Goal: Information Seeking & Learning: Learn about a topic

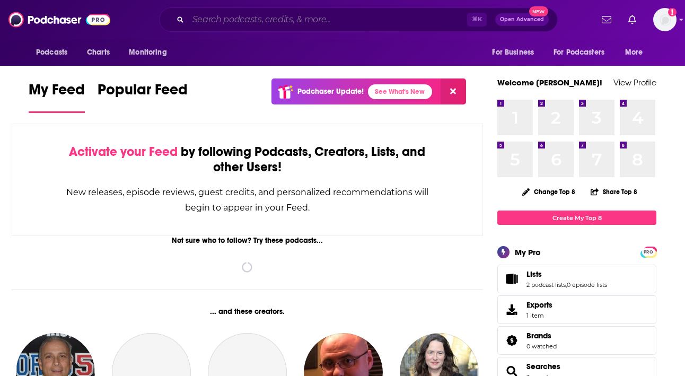
click at [253, 17] on input "Search podcasts, credits, & more..." at bounding box center [327, 19] width 279 height 17
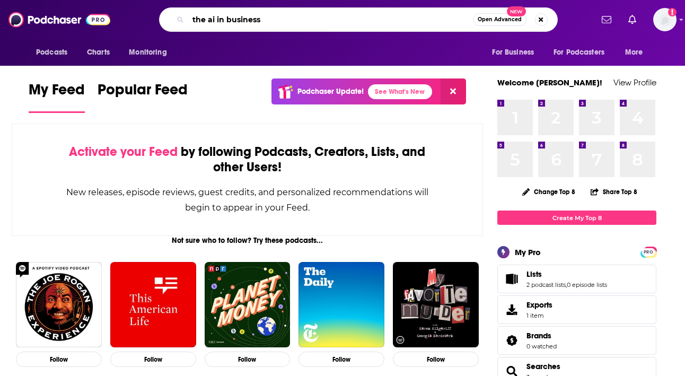
type input "the ai in business"
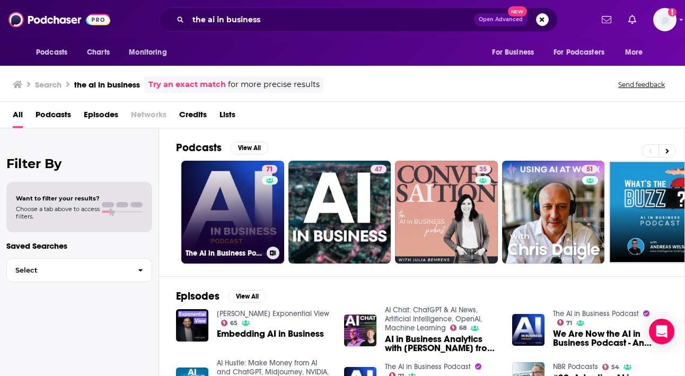
click at [250, 195] on link "71 The AI in Business Podcast" at bounding box center [232, 212] width 103 height 103
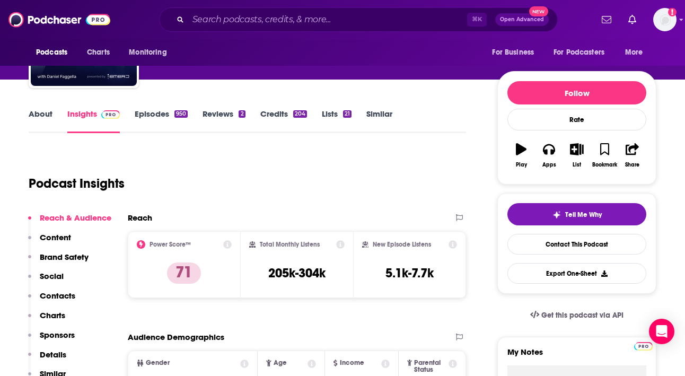
scroll to position [89, 0]
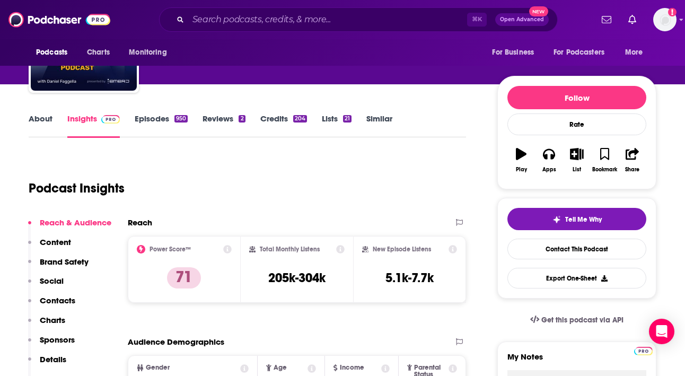
click at [152, 127] on link "Episodes 950" at bounding box center [161, 125] width 53 height 24
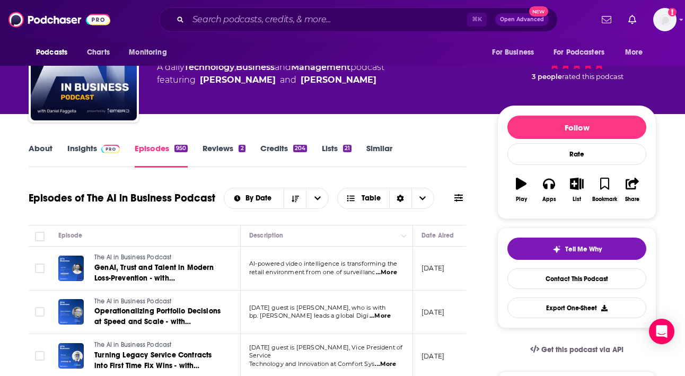
scroll to position [68, 0]
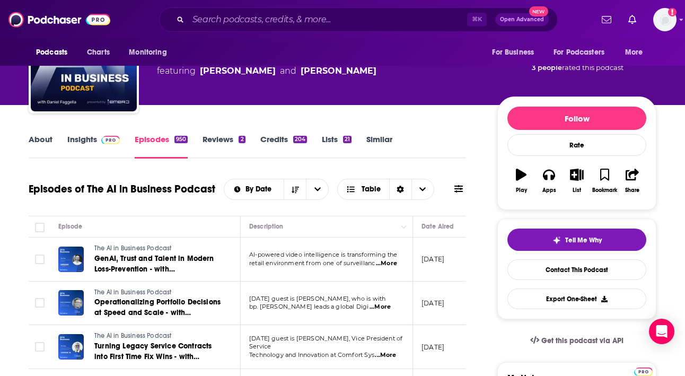
click at [219, 139] on link "Reviews 2" at bounding box center [223, 146] width 42 height 24
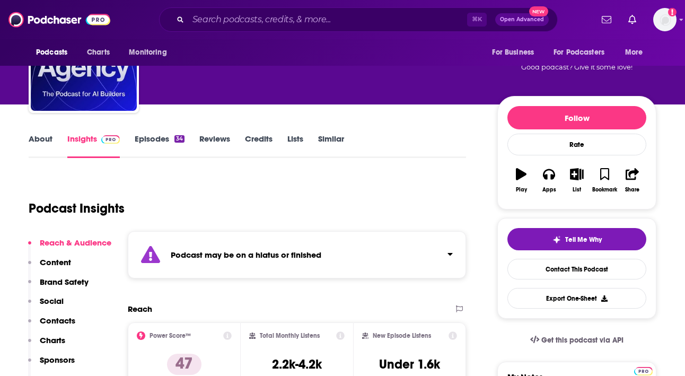
scroll to position [80, 0]
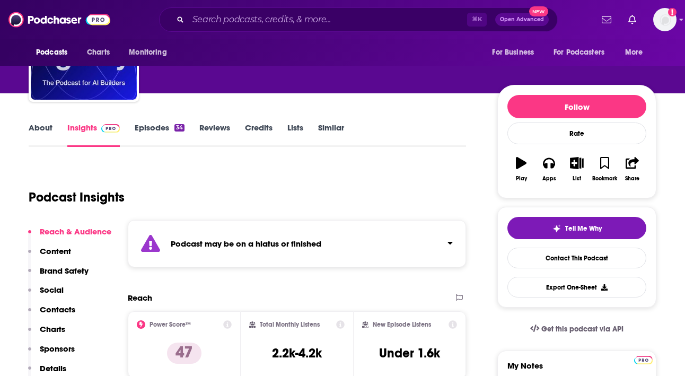
click at [152, 122] on div "About Insights Episodes 34 Reviews Credits Lists Similar" at bounding box center [247, 134] width 437 height 26
click at [154, 130] on link "Episodes 34" at bounding box center [160, 134] width 50 height 24
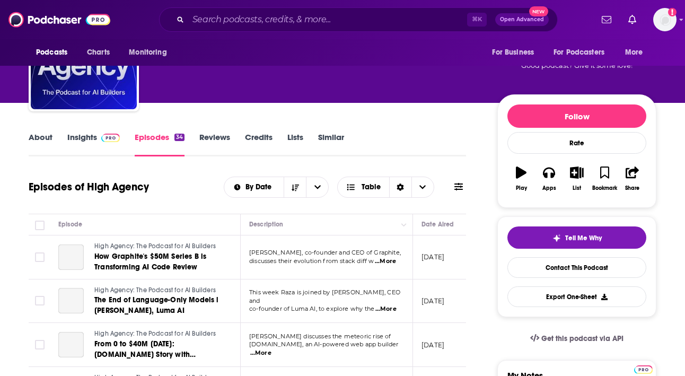
scroll to position [71, 0]
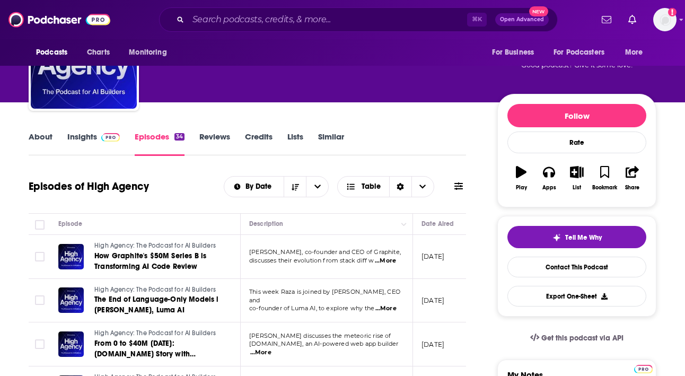
click at [86, 138] on link "Insights" at bounding box center [93, 143] width 52 height 24
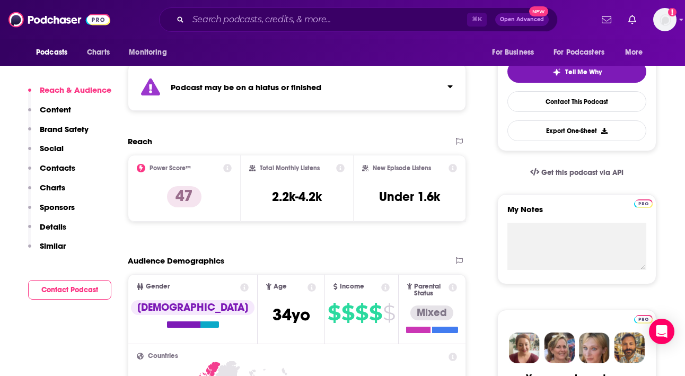
scroll to position [236, 0]
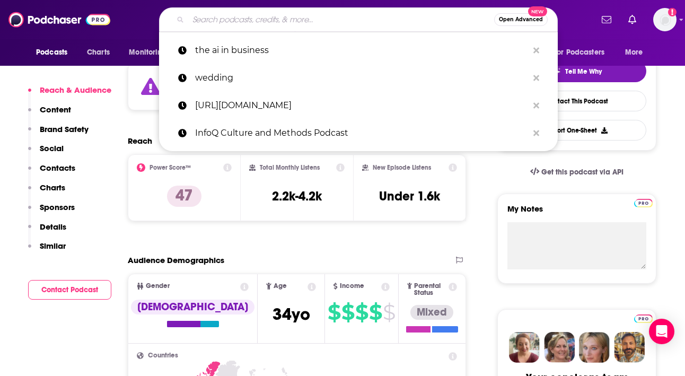
click at [235, 19] on input "Search podcasts, credits, & more..." at bounding box center [341, 19] width 306 height 17
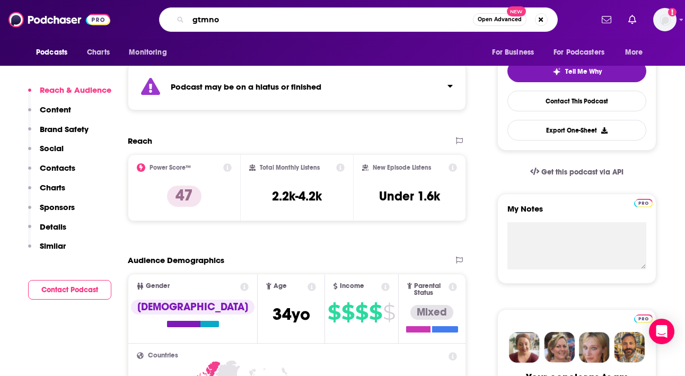
type input "gtmnow"
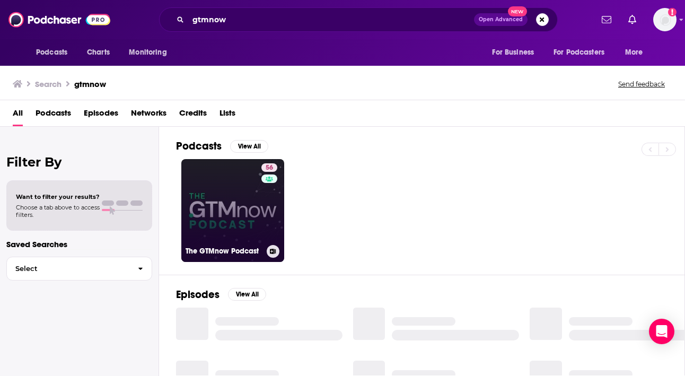
click at [236, 207] on link "56 The GTMnow Podcast" at bounding box center [232, 210] width 103 height 103
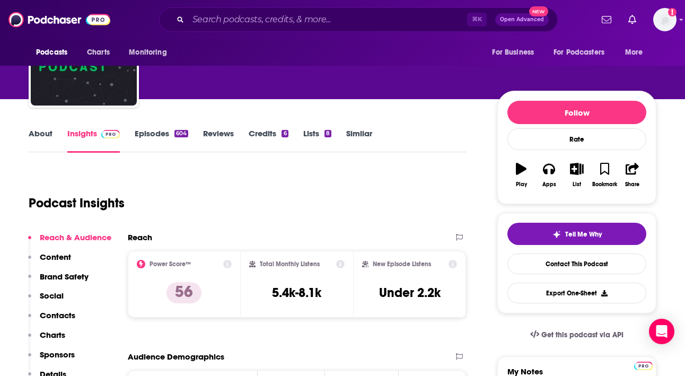
scroll to position [56, 0]
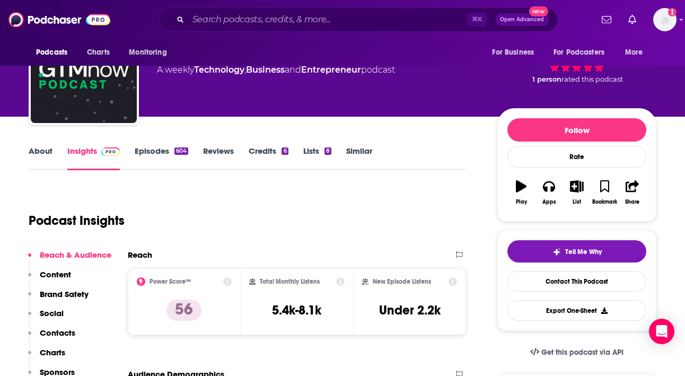
click at [47, 150] on link "About" at bounding box center [41, 158] width 24 height 24
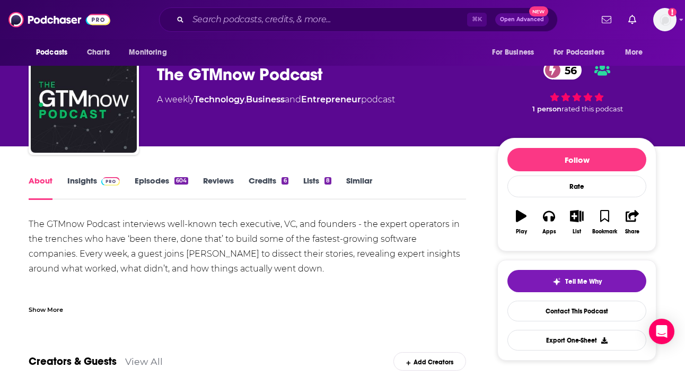
scroll to position [32, 0]
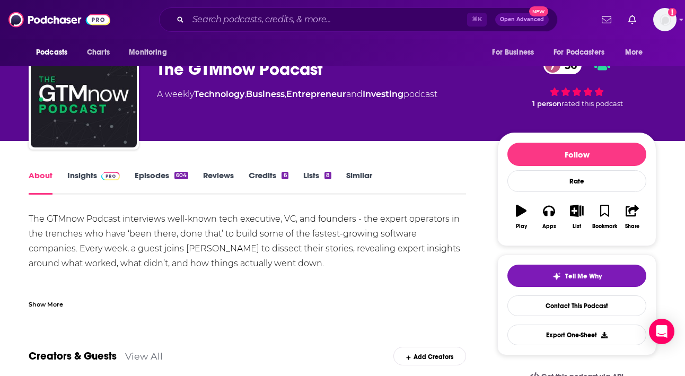
click at [241, 242] on div "The GTMnow Podcast interviews well-known tech executive, VC, and founders - the…" at bounding box center [247, 308] width 437 height 193
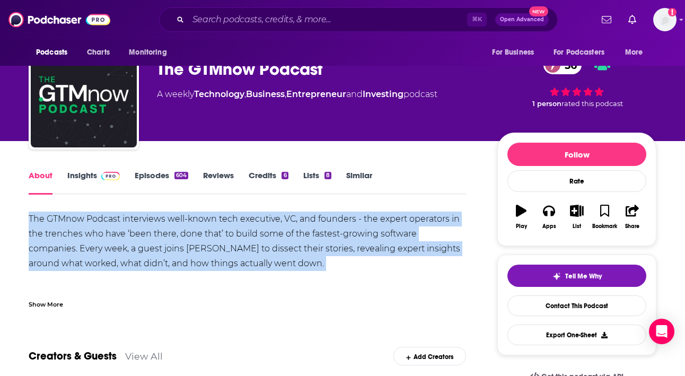
click at [241, 242] on div "The GTMnow Podcast interviews well-known tech executive, VC, and founders - the…" at bounding box center [247, 308] width 437 height 193
click at [198, 226] on div "The GTMnow Podcast interviews well-known tech executive, VC, and founders - the…" at bounding box center [247, 308] width 437 height 193
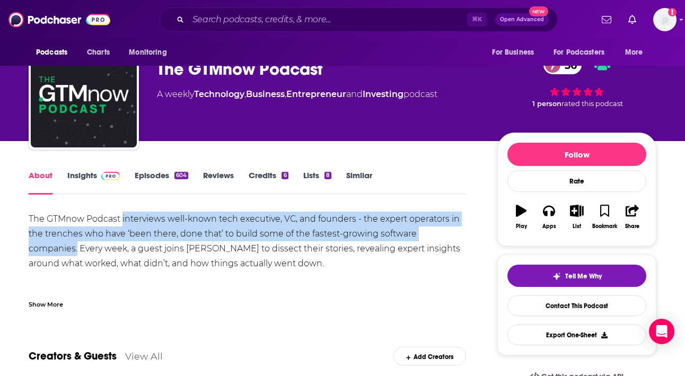
drag, startPoint x: 123, startPoint y: 218, endPoint x: 470, endPoint y: 230, distance: 347.4
copy div "interviews well-known tech executive, VC, and founders - the expert operators i…"
